Goal: Transaction & Acquisition: Subscribe to service/newsletter

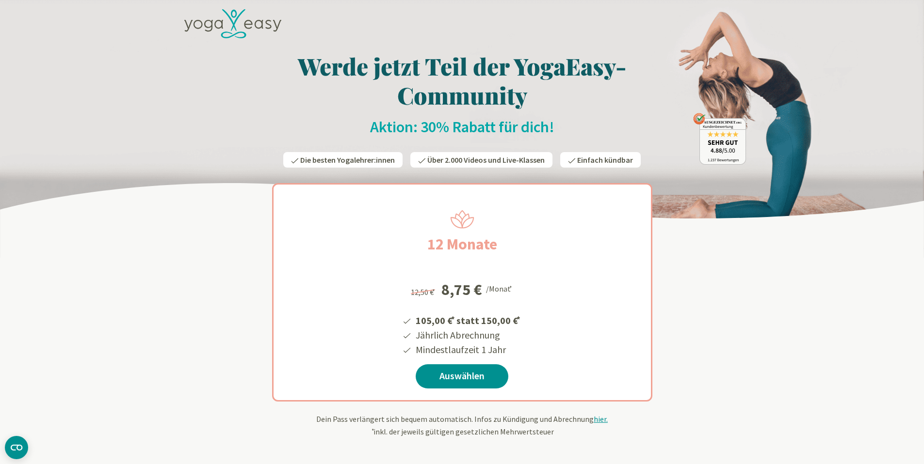
scroll to position [2, 0]
click at [234, 16] on icon at bounding box center [234, 13] width 6 height 8
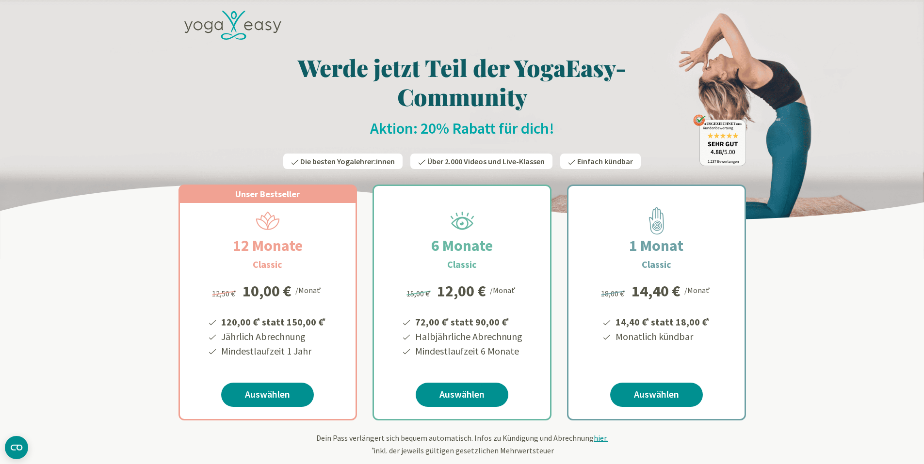
click at [207, 26] on icon at bounding box center [232, 26] width 97 height 30
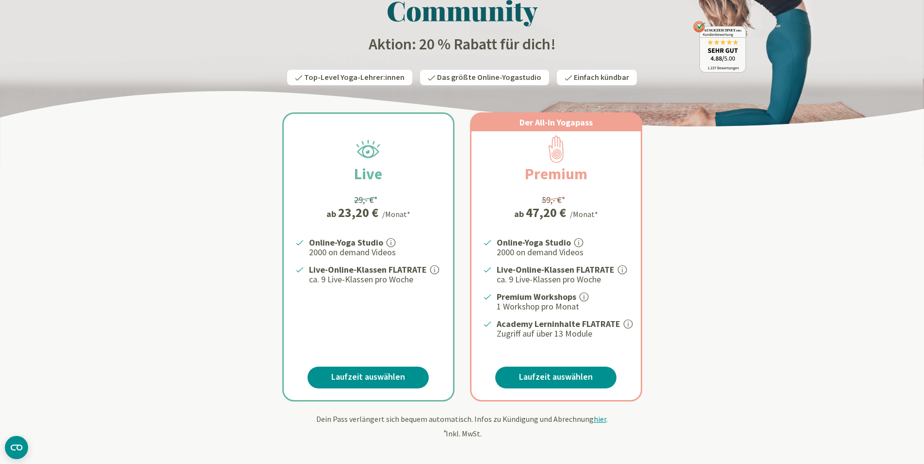
scroll to position [90, 0]
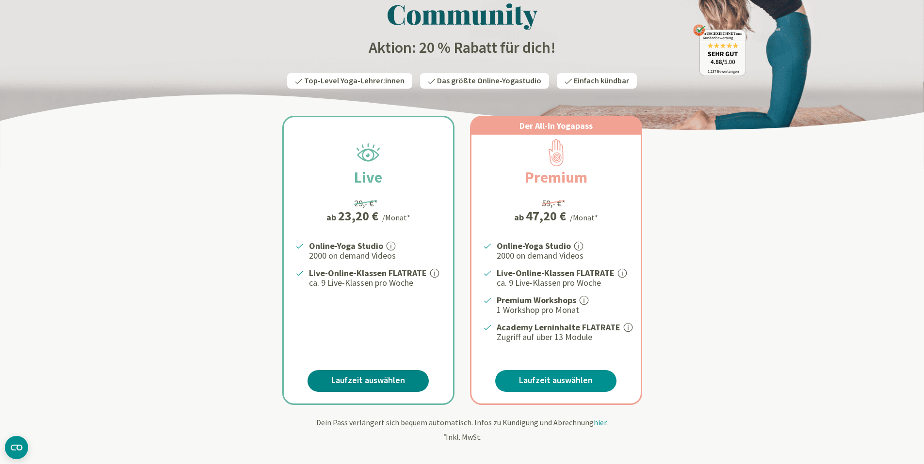
click at [372, 377] on link "Laufzeit auswählen" at bounding box center [367, 381] width 121 height 22
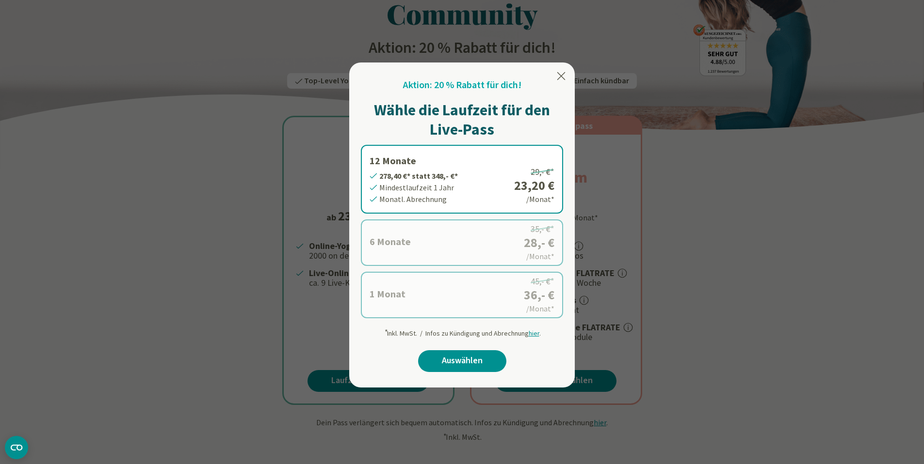
scroll to position [88, 0]
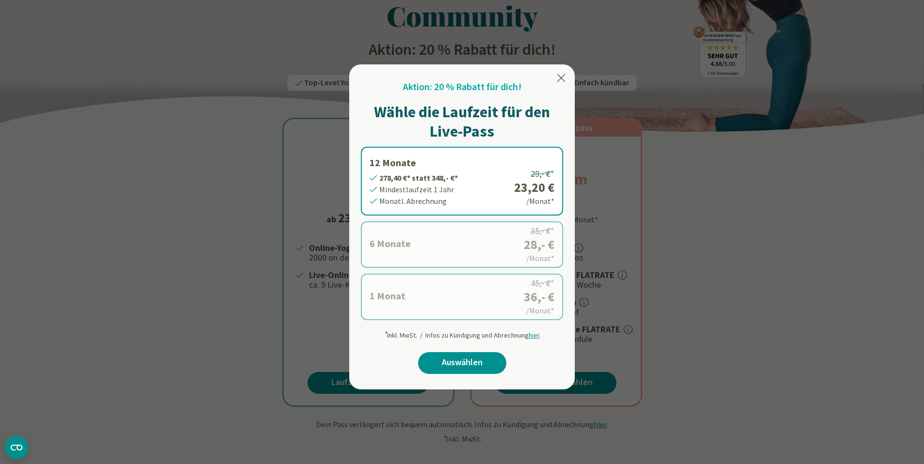
click at [557, 81] on icon at bounding box center [561, 78] width 8 height 8
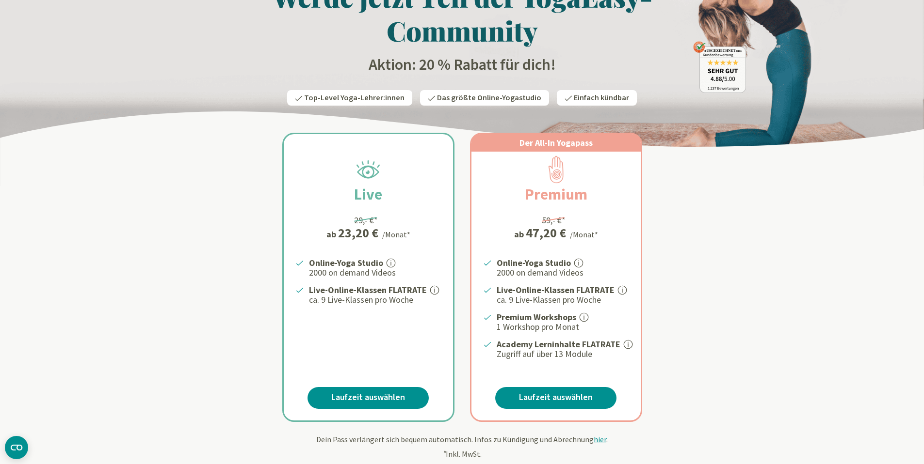
scroll to position [0, 0]
